Goal: Find specific page/section: Find specific page/section

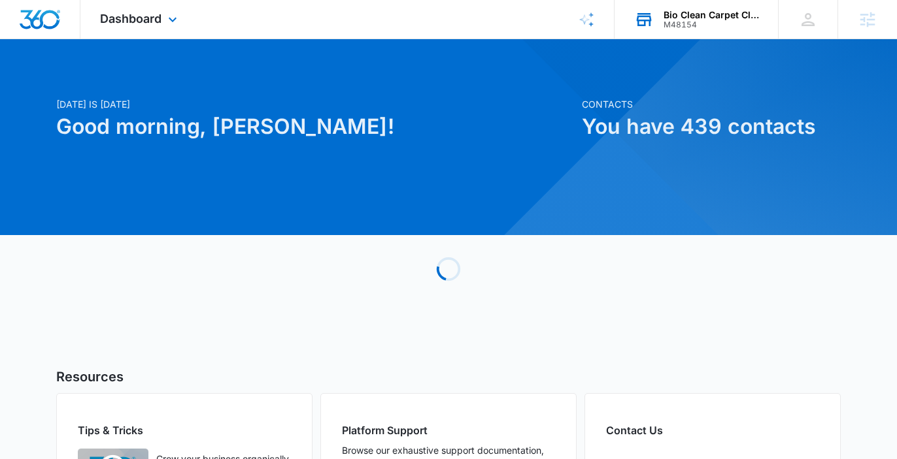
click at [708, 22] on div "M48154" at bounding box center [710, 24] width 95 height 9
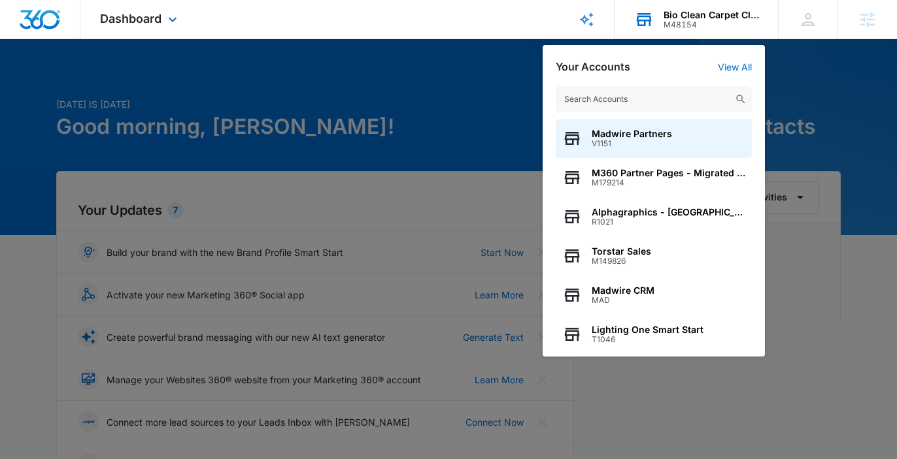
click at [678, 103] on input "text" at bounding box center [653, 99] width 196 height 26
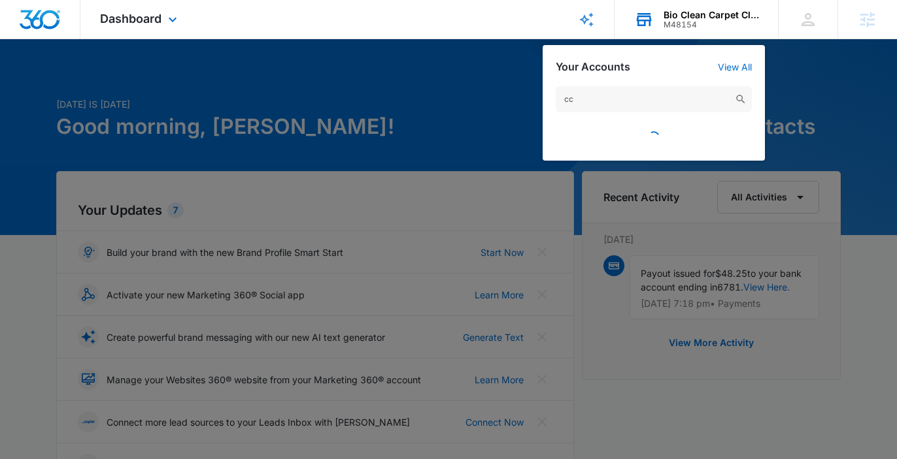
type input "c"
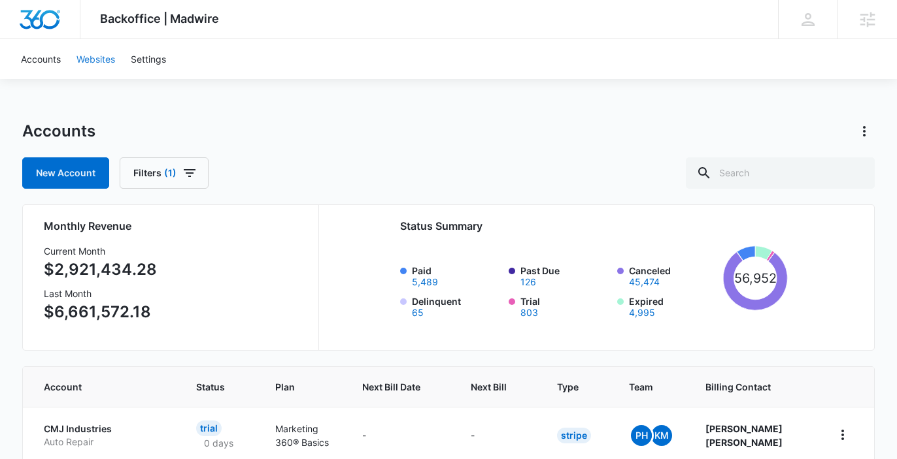
click at [91, 59] on link "Websites" at bounding box center [96, 59] width 54 height 40
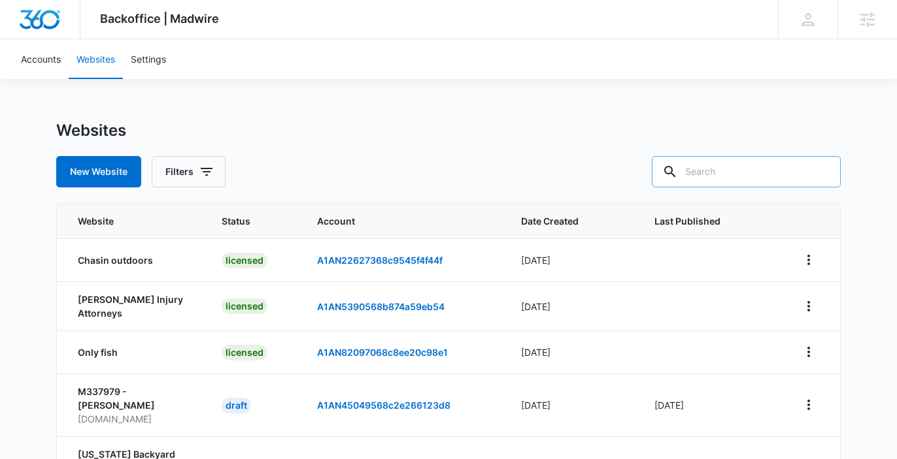
click at [744, 178] on input "text" at bounding box center [746, 171] width 189 height 31
type input "partner"
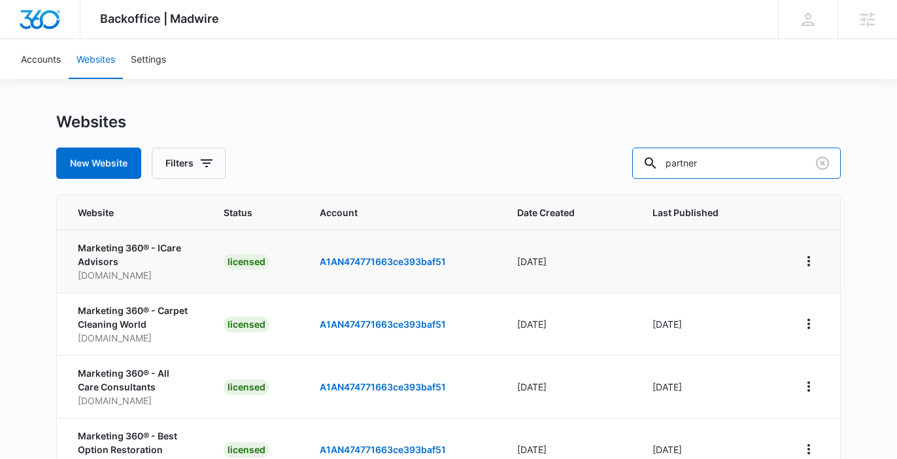
scroll to position [9, 0]
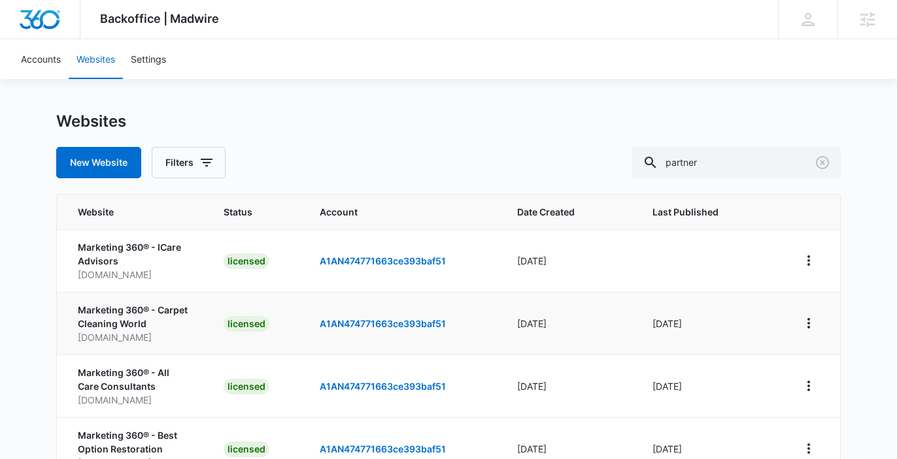
click at [131, 313] on p "Marketing 360® - Carpet Cleaning World" at bounding box center [135, 316] width 114 height 27
click at [811, 321] on icon "View More" at bounding box center [809, 324] width 16 height 16
click at [165, 315] on p "Marketing 360® - Carpet Cleaning World" at bounding box center [135, 316] width 114 height 27
click at [333, 324] on link "A1AN474771663ce393baf51" at bounding box center [383, 323] width 126 height 11
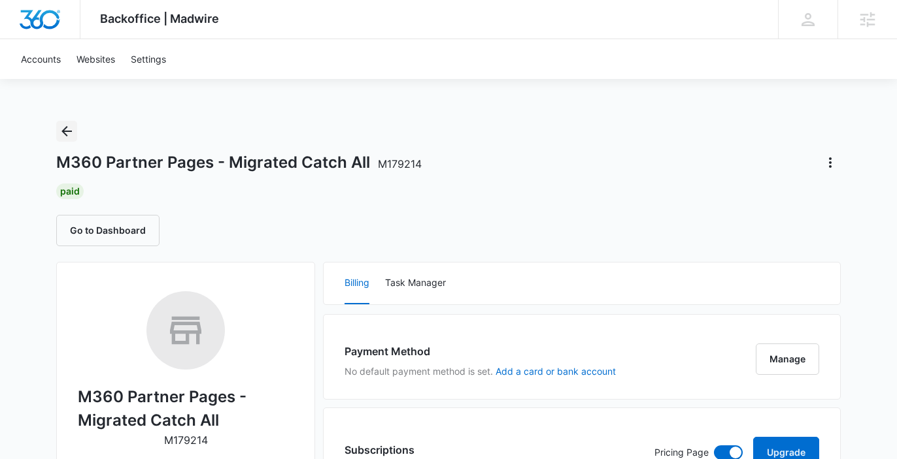
click at [67, 135] on icon "Back" at bounding box center [66, 131] width 10 height 10
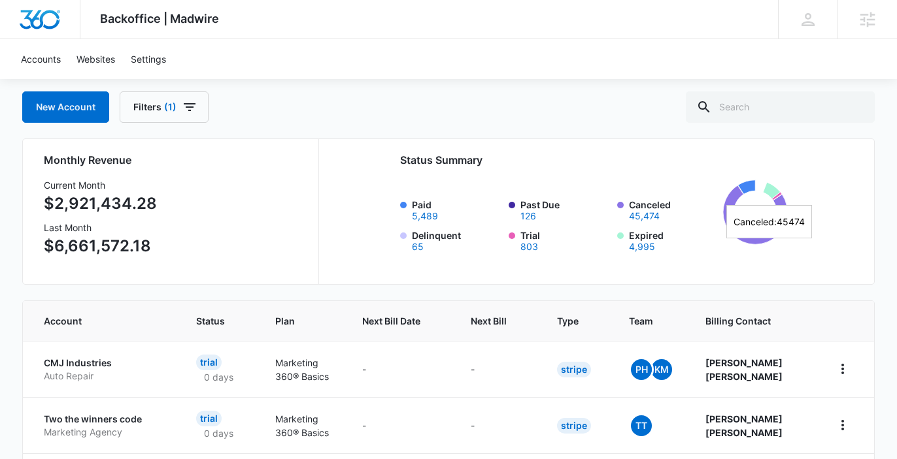
scroll to position [76, 0]
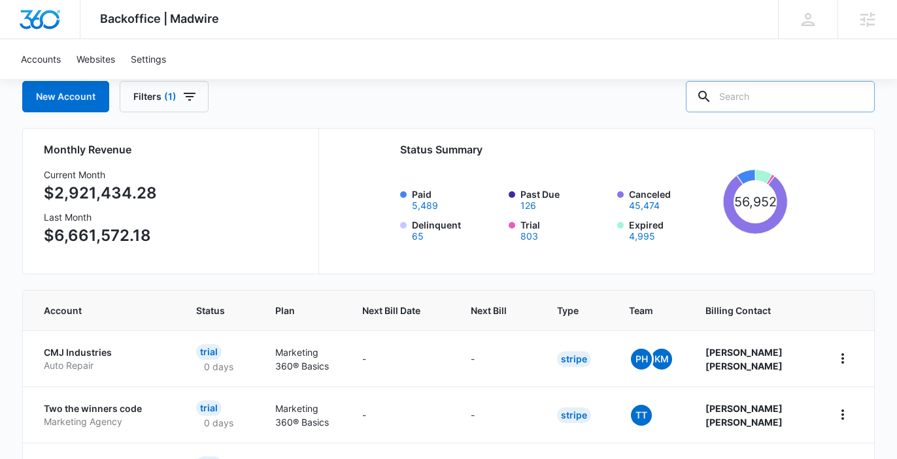
click at [772, 92] on input "text" at bounding box center [780, 96] width 189 height 31
type input "partner"
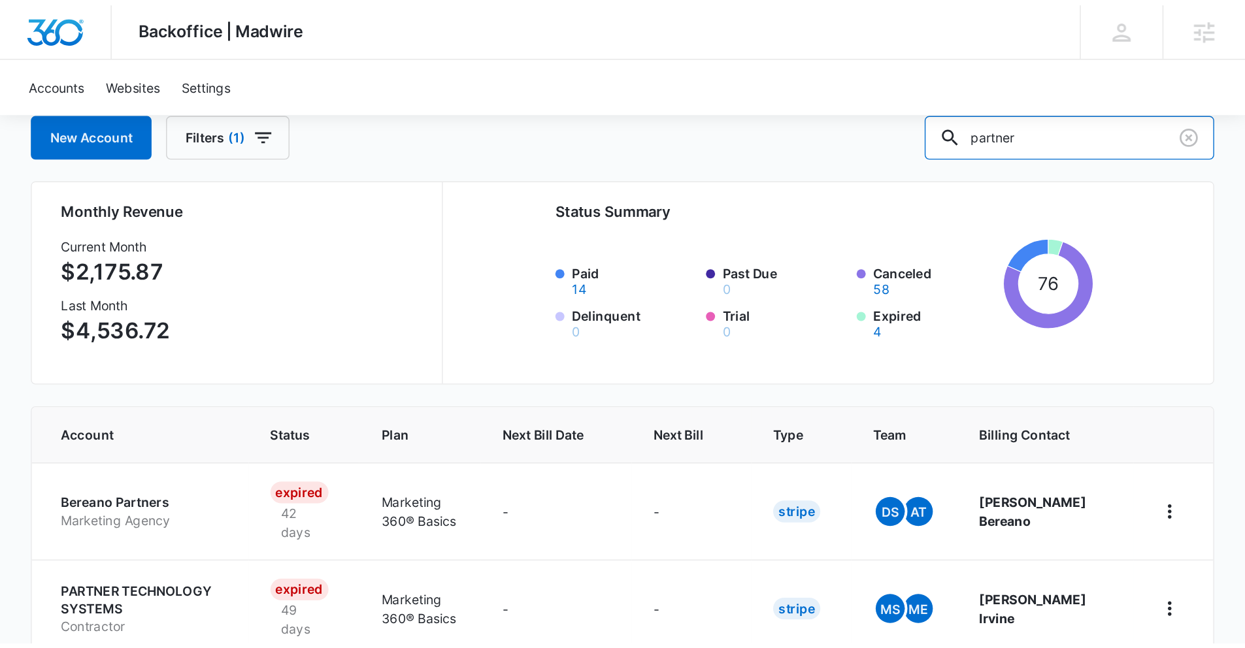
scroll to position [80, 0]
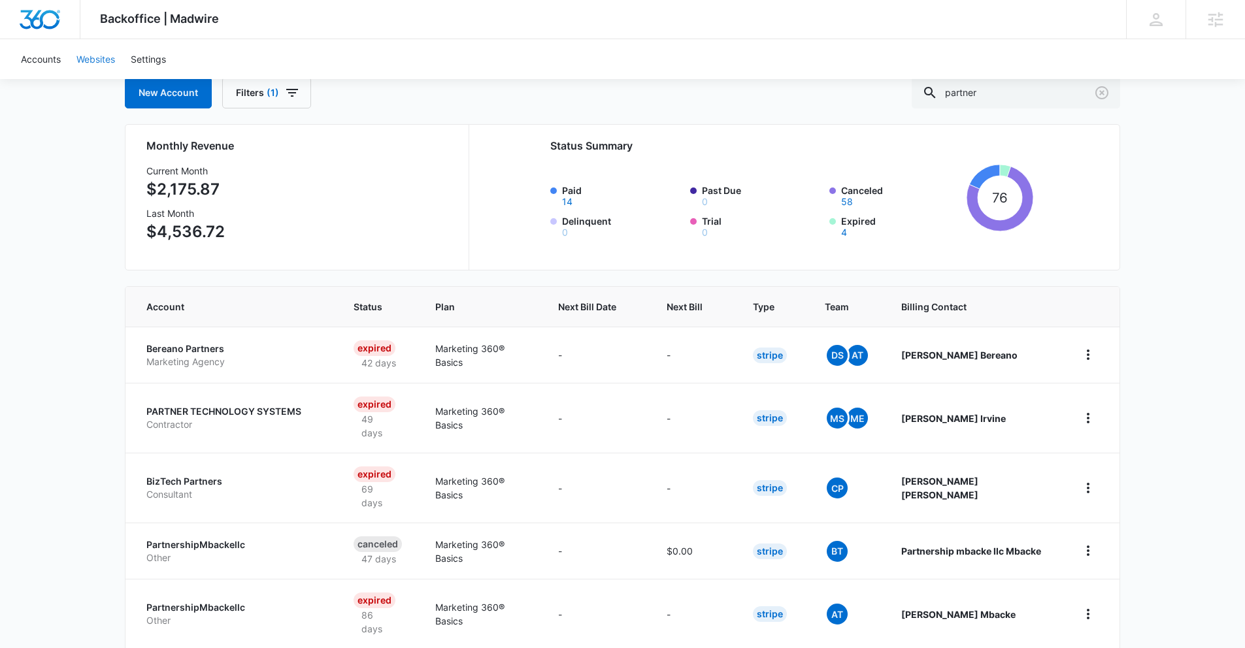
click at [97, 63] on link "Websites" at bounding box center [96, 59] width 54 height 40
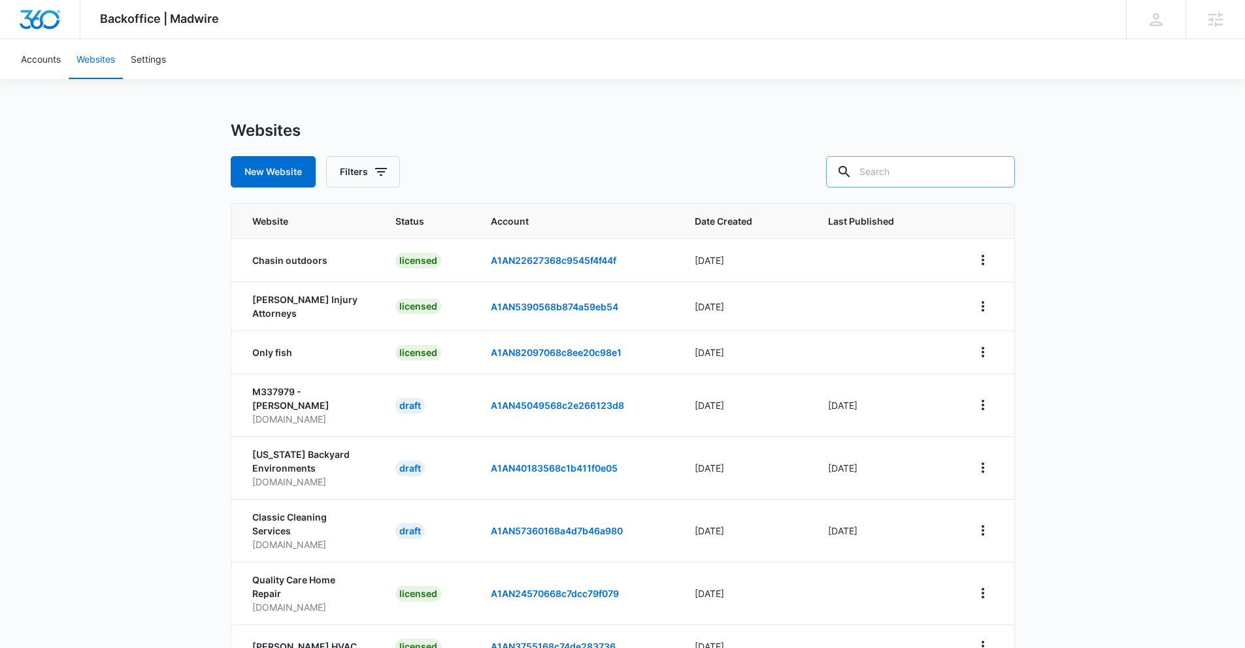
click at [906, 172] on input "text" at bounding box center [920, 171] width 189 height 31
type input "partner"
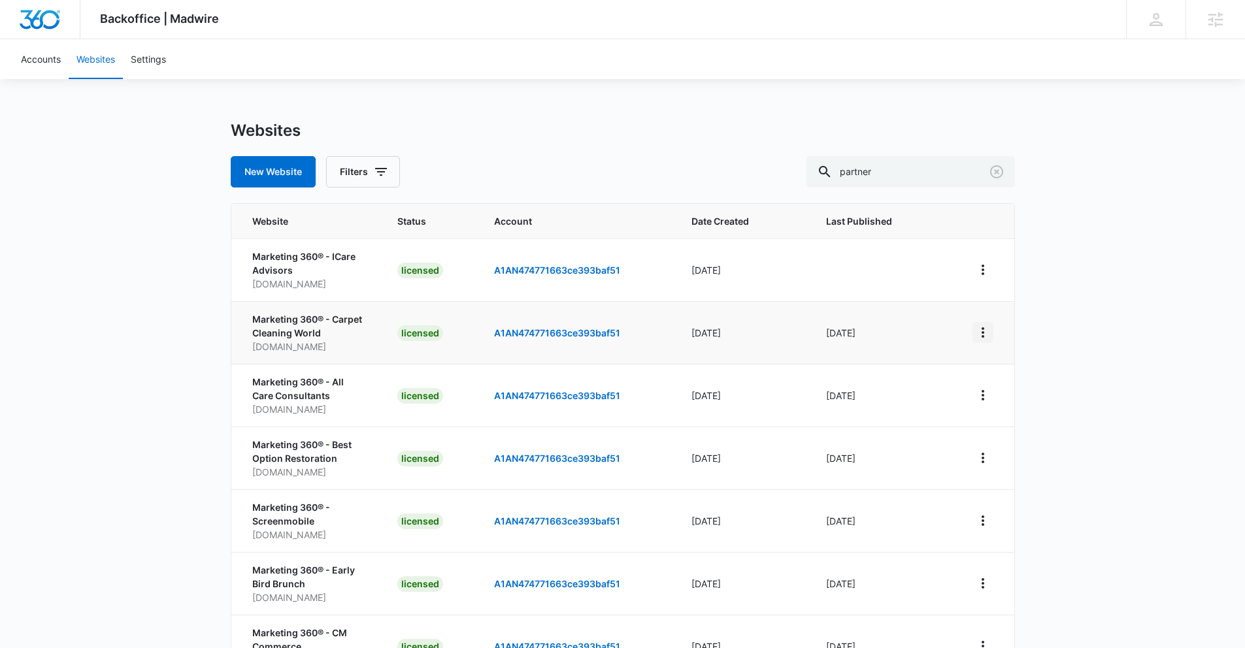
click at [906, 329] on icon "View More" at bounding box center [983, 332] width 3 height 10
click at [906, 410] on link "Visit Website" at bounding box center [1016, 408] width 54 height 11
click at [566, 334] on link "A1AN474771663ce393baf51" at bounding box center [557, 332] width 126 height 11
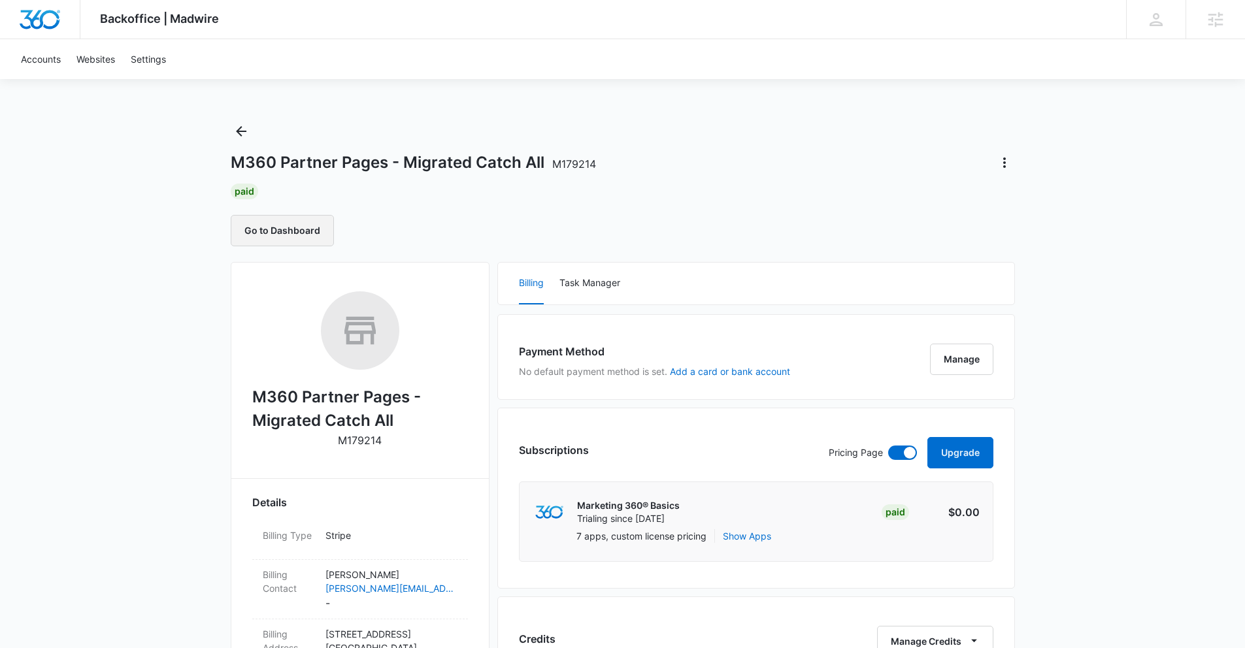
click at [320, 235] on button "Go to Dashboard" at bounding box center [282, 230] width 103 height 31
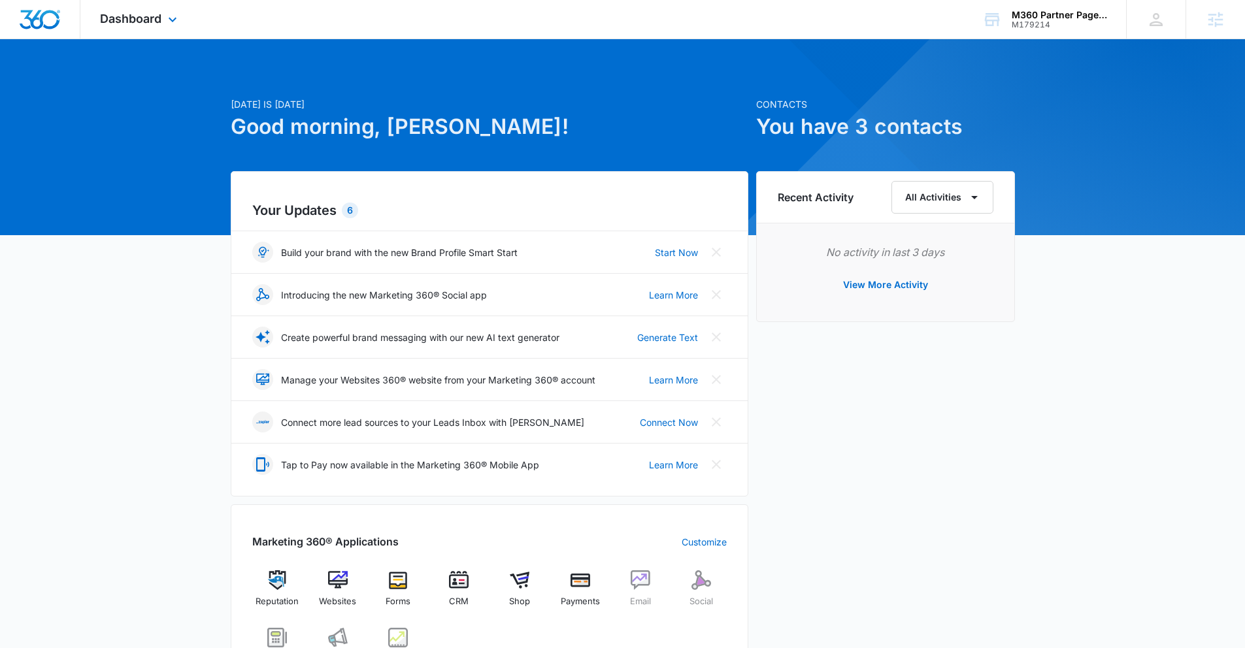
click at [149, 26] on div "Dashboard Apps Reputation Websites Forms CRM Email Social Shop Payments POS Ads…" at bounding box center [140, 19] width 120 height 39
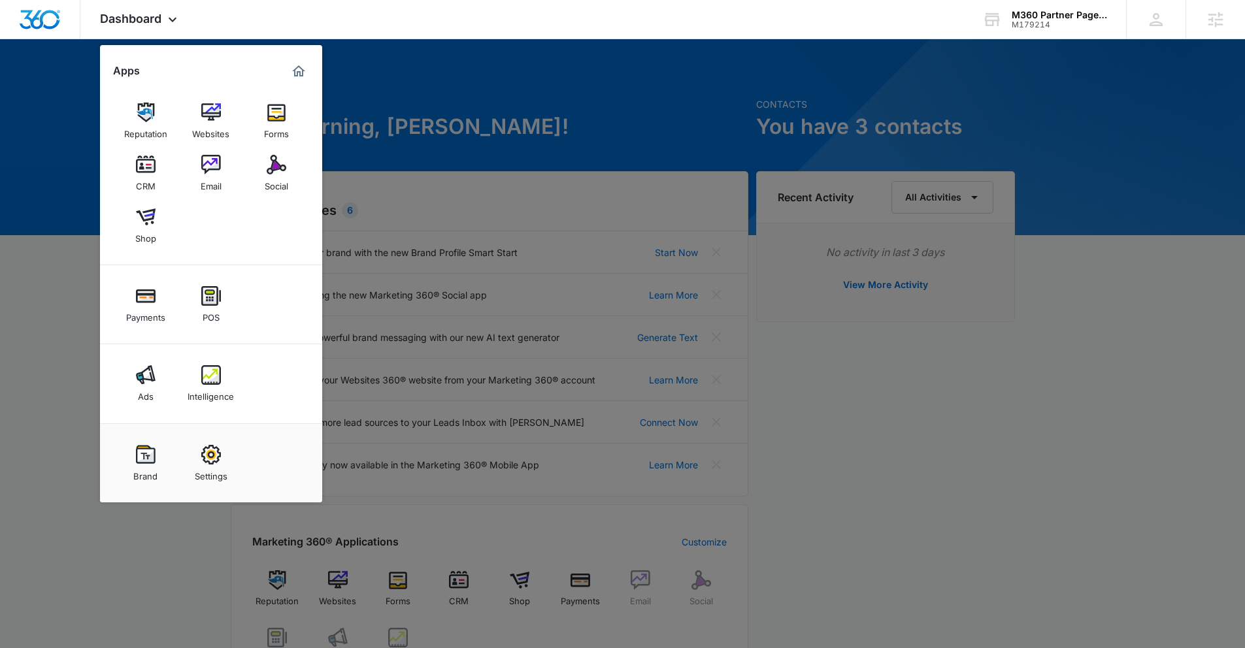
click at [90, 127] on div at bounding box center [622, 324] width 1245 height 648
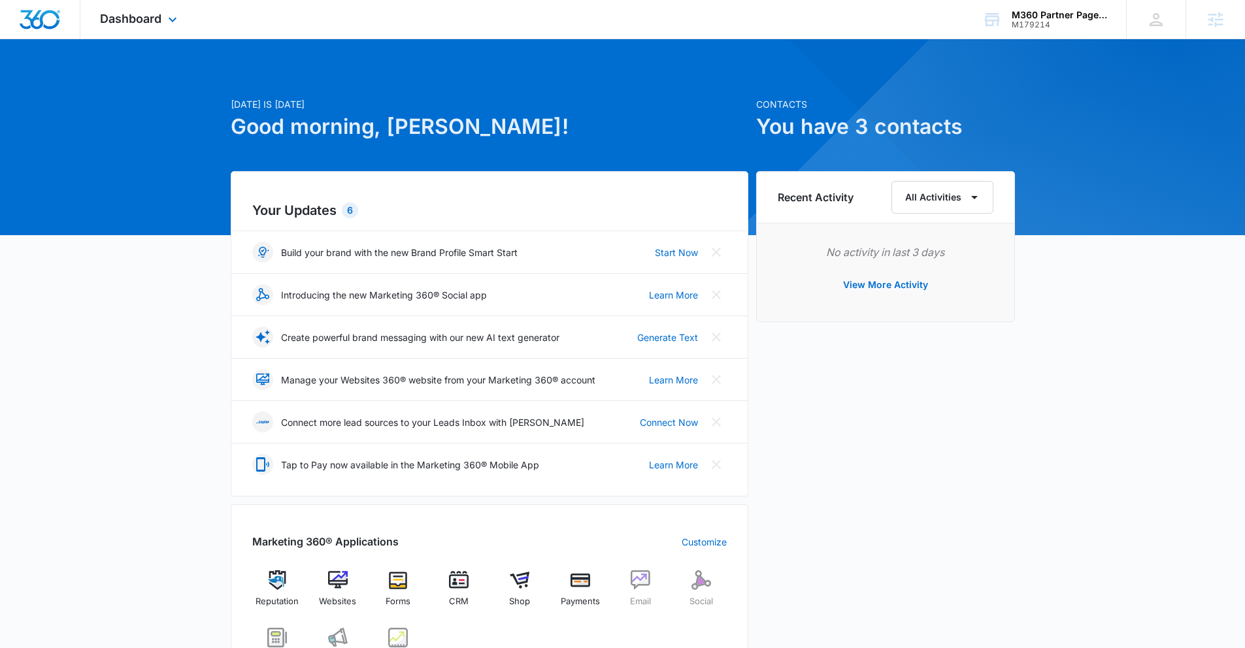
click at [152, 25] on div "Dashboard Apps Reputation Websites Forms CRM Email Social Shop Payments POS Ads…" at bounding box center [140, 19] width 120 height 39
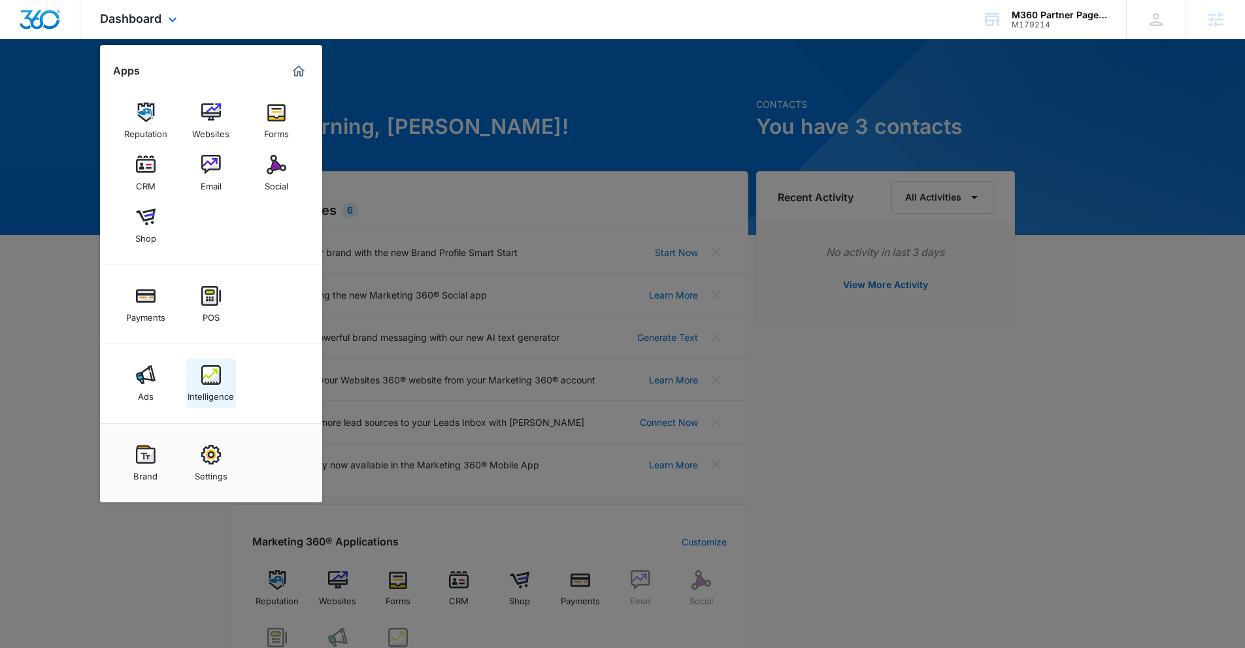
click at [219, 380] on img at bounding box center [211, 375] width 20 height 20
